Goal: Entertainment & Leisure: Consume media (video, audio)

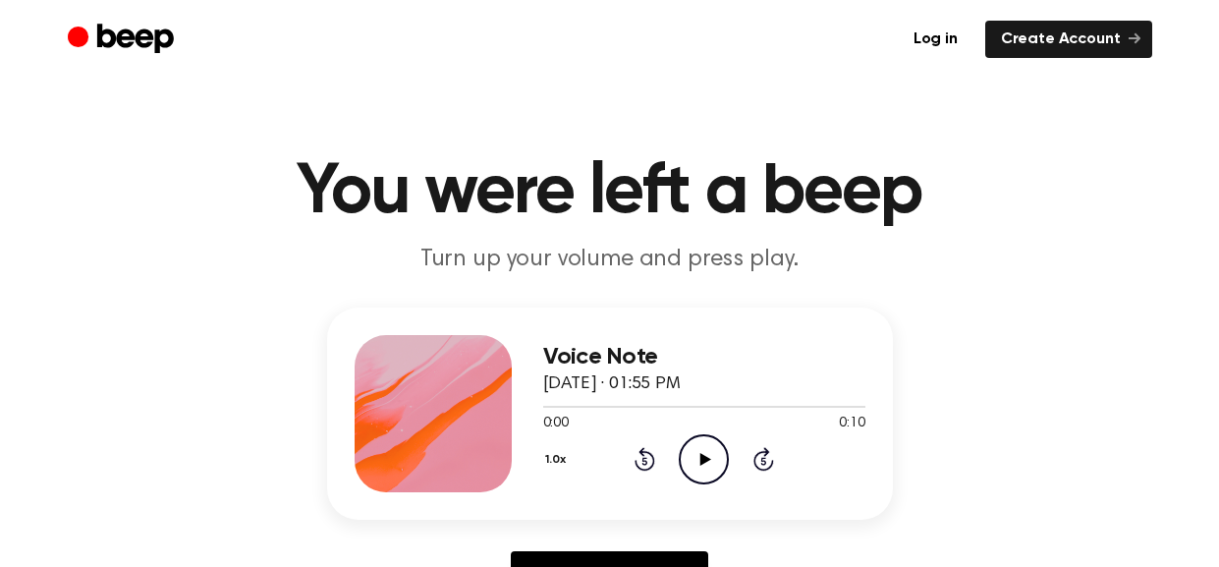
click at [705, 459] on icon at bounding box center [706, 459] width 11 height 13
click at [686, 465] on icon "Play Audio" at bounding box center [704, 459] width 50 height 50
click at [699, 463] on icon "Play Audio" at bounding box center [704, 459] width 50 height 50
click at [725, 451] on icon "Play Audio" at bounding box center [704, 459] width 50 height 50
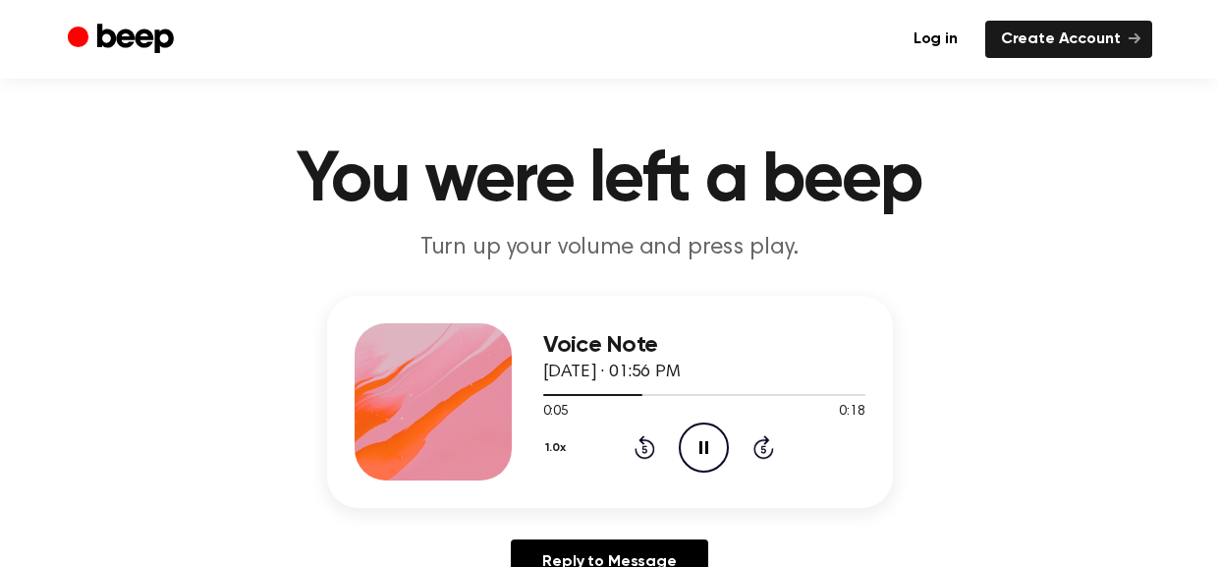
scroll to position [17, 0]
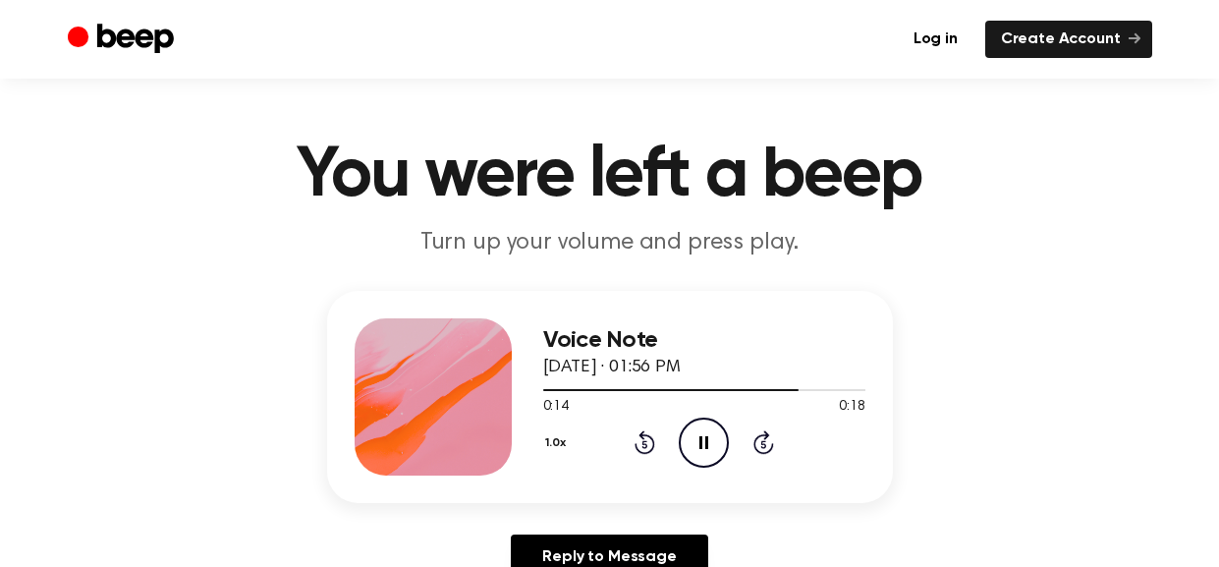
click at [707, 422] on icon "Pause Audio" at bounding box center [704, 443] width 50 height 50
click at [707, 439] on icon at bounding box center [706, 442] width 11 height 13
